Goal: Navigation & Orientation: Find specific page/section

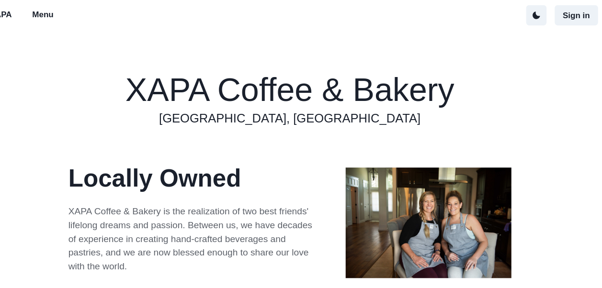
click at [75, 17] on p "Menu" at bounding box center [69, 13] width 20 height 11
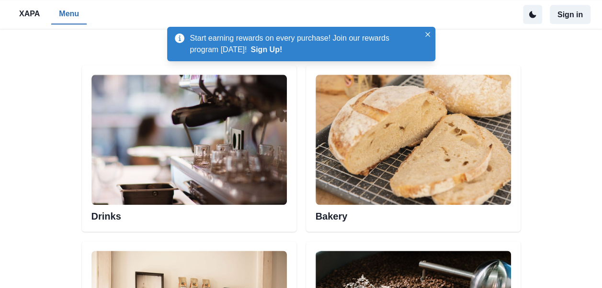
scroll to position [457, 0]
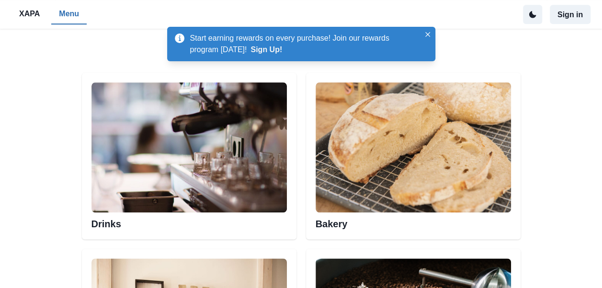
click at [473, 179] on img at bounding box center [413, 147] width 195 height 130
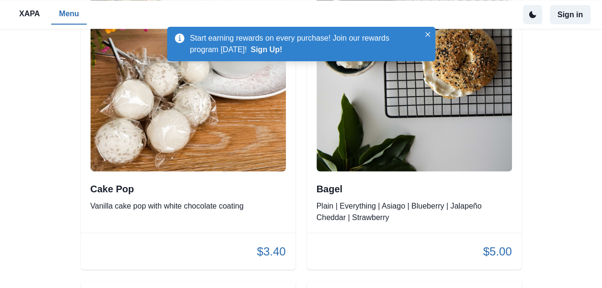
scroll to position [2643, 0]
